Goal: Navigation & Orientation: Find specific page/section

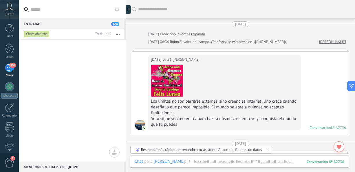
scroll to position [896, 0]
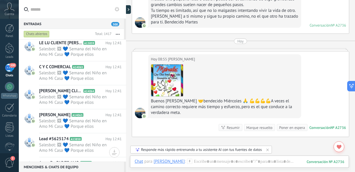
click at [121, 34] on button "button" at bounding box center [117, 34] width 12 height 10
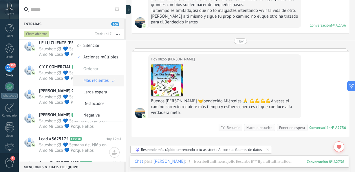
click at [98, 79] on span "Más recientes" at bounding box center [95, 81] width 25 height 12
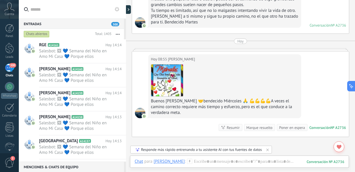
click at [13, 68] on div "300" at bounding box center [9, 68] width 9 height 8
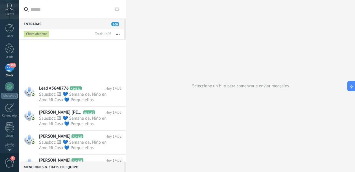
scroll to position [750, 0]
